Goal: Task Accomplishment & Management: Use online tool/utility

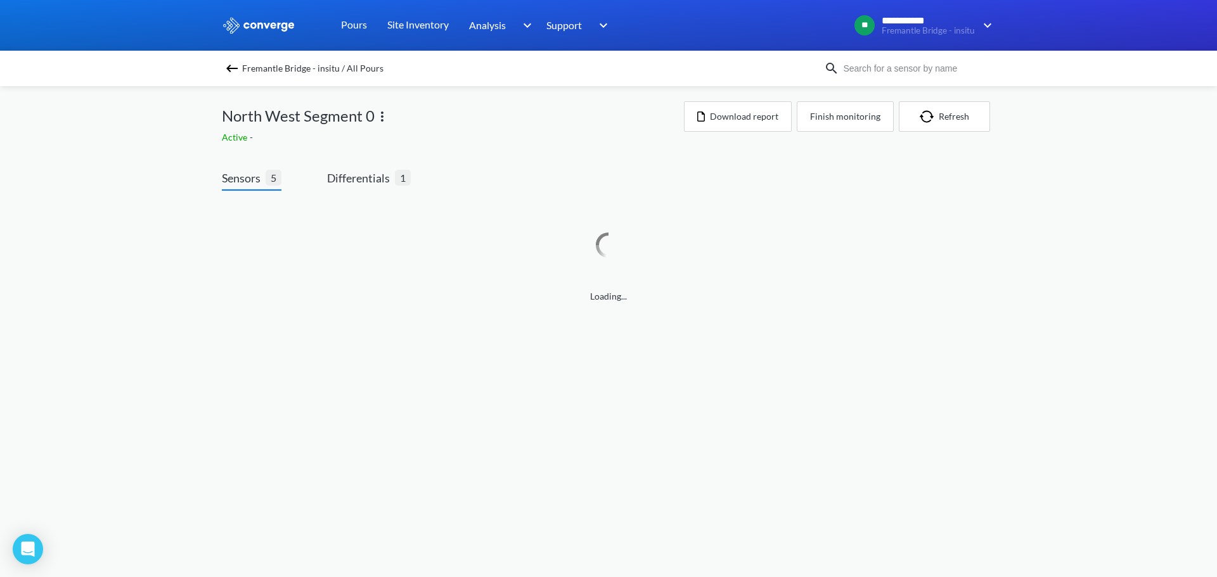
click at [339, 77] on span "Fremantle Bridge - insitu / All Pours" at bounding box center [312, 69] width 141 height 18
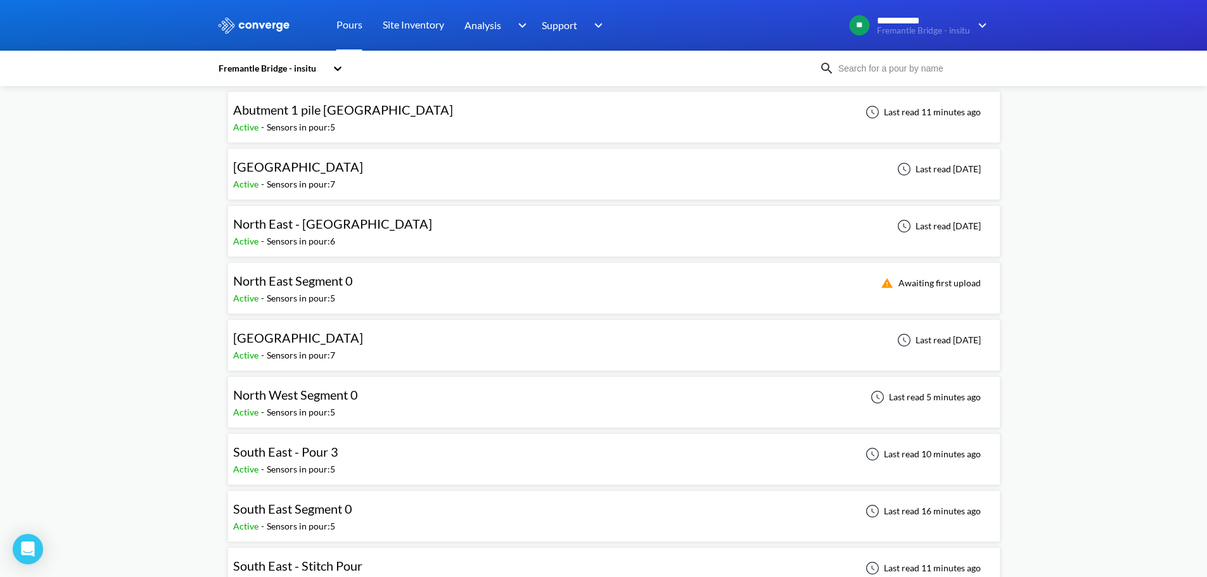
click at [207, 470] on div "**********" at bounding box center [603, 587] width 1207 height 1300
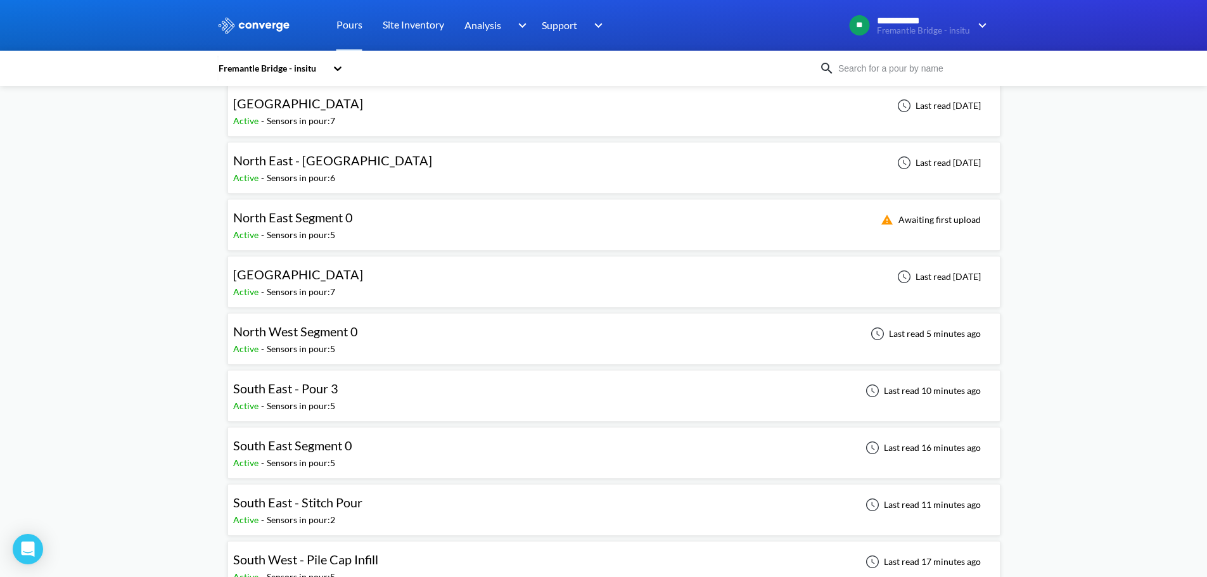
click at [288, 492] on div "South East - Stitch Pour Active - Sensors in pour: 2 Last read 11 minutes ago" at bounding box center [614, 510] width 762 height 41
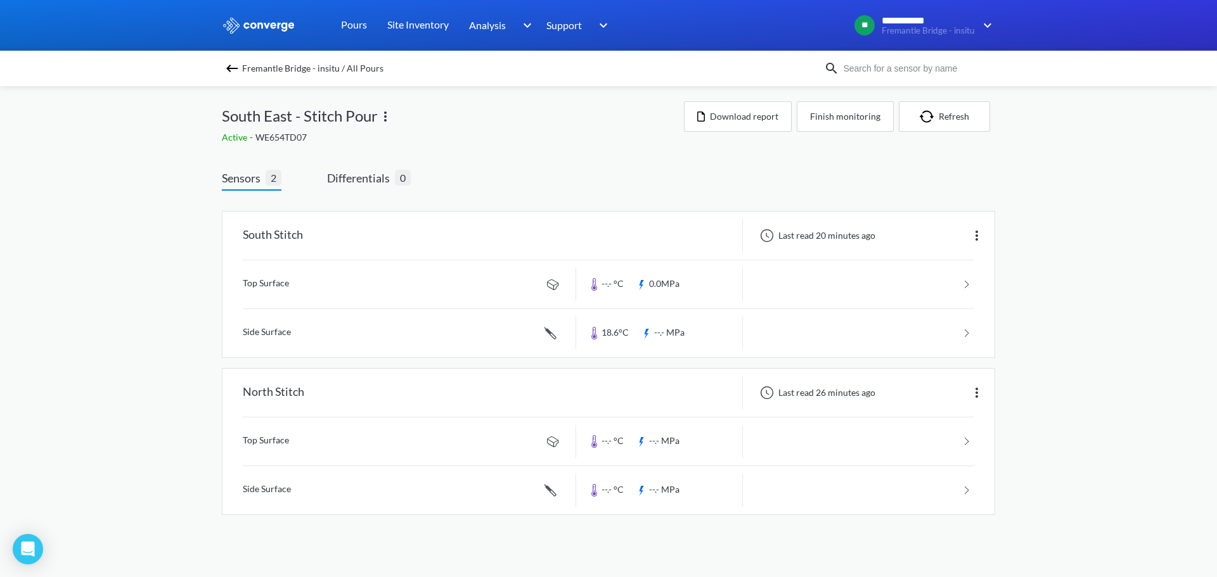
click at [674, 172] on div "Sensors 2 Differentials 0 South Stitch Last read 20 minutes ago Top Surface --.…" at bounding box center [608, 354] width 773 height 371
click at [853, 273] on link at bounding box center [608, 284] width 731 height 48
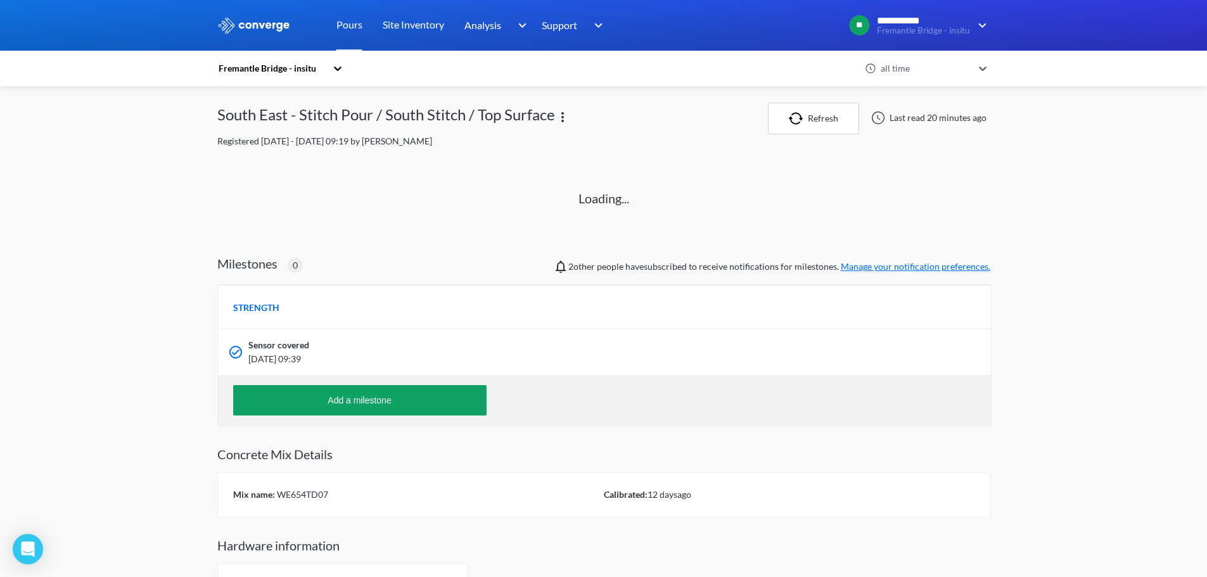
click at [211, 198] on div "**********" at bounding box center [603, 310] width 1207 height 620
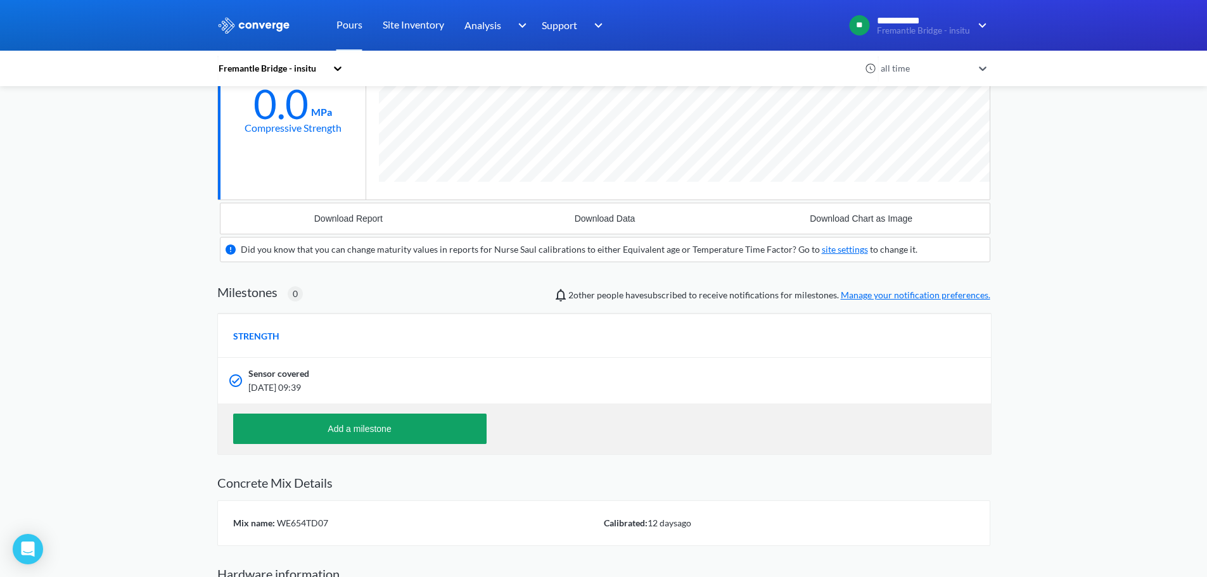
scroll to position [253, 0]
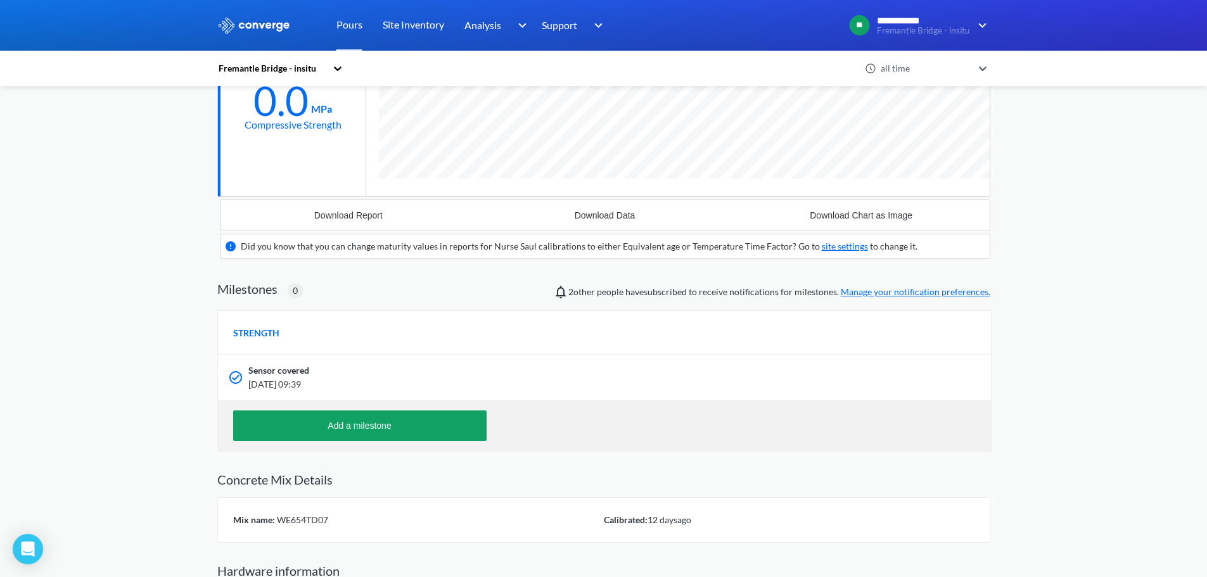
drag, startPoint x: 310, startPoint y: 383, endPoint x: 259, endPoint y: 374, distance: 52.2
click at [259, 374] on div "Sensor covered September 10th 2025, 09:39" at bounding box center [539, 378] width 582 height 28
click at [172, 352] on div "**********" at bounding box center [603, 196] width 1207 height 899
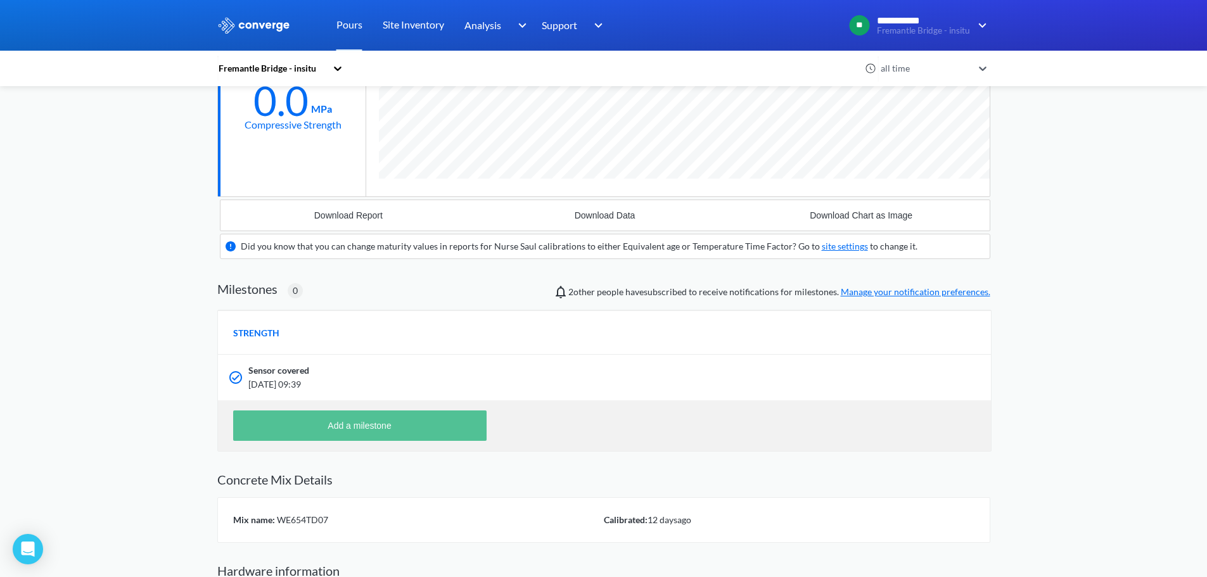
click at [318, 416] on button "Add a milestone" at bounding box center [359, 426] width 253 height 30
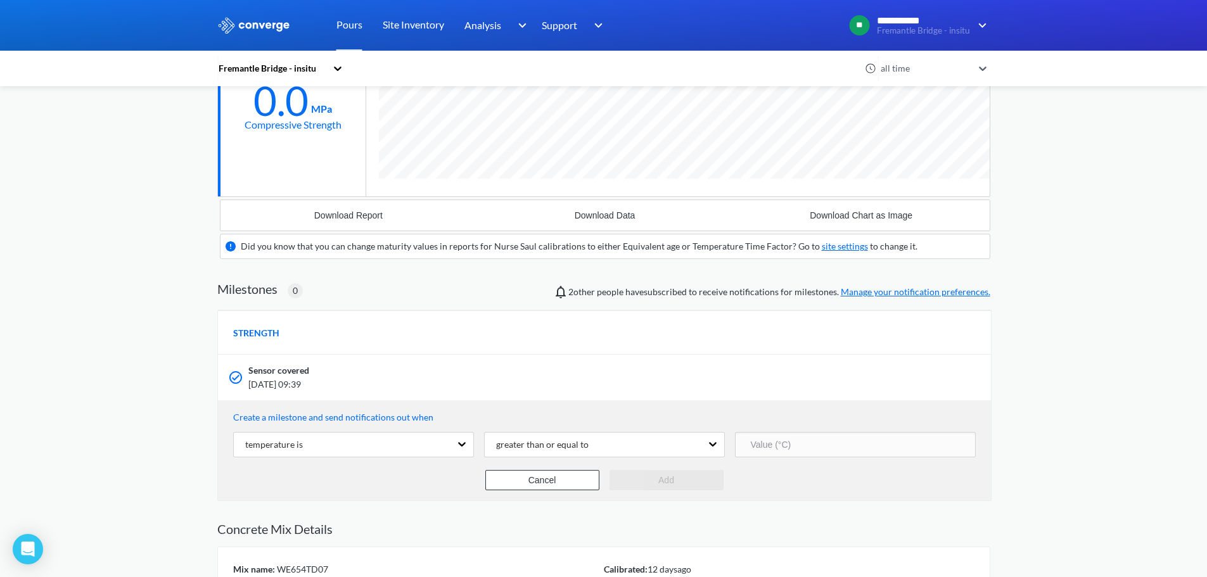
scroll to position [836, 773]
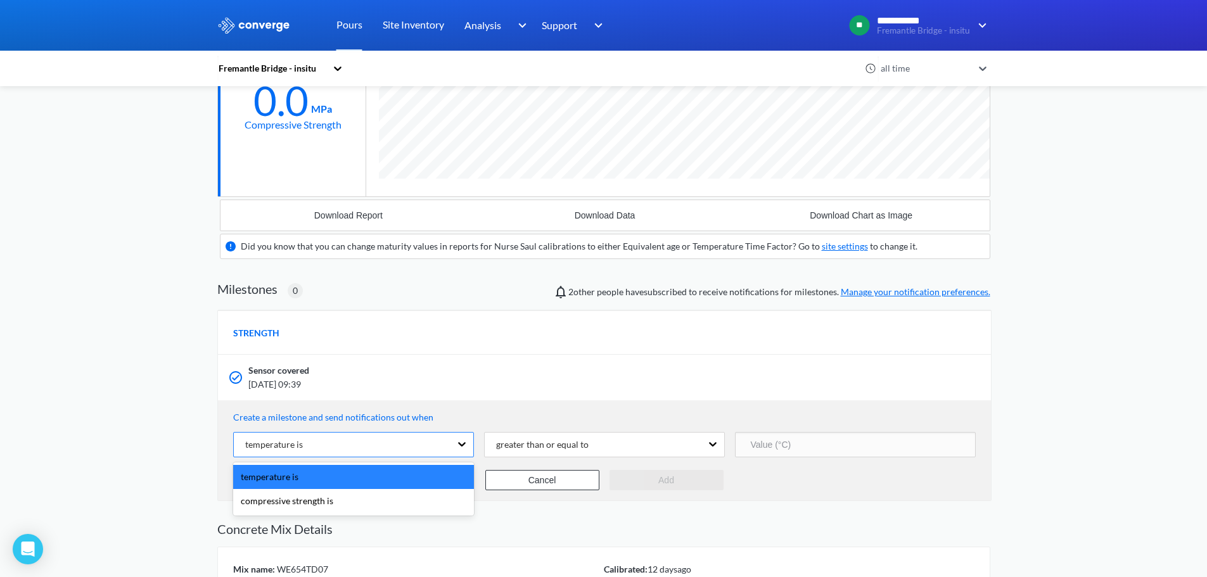
click at [357, 446] on div "temperature is" at bounding box center [342, 445] width 217 height 24
click at [336, 503] on div "compressive strength is" at bounding box center [353, 501] width 241 height 24
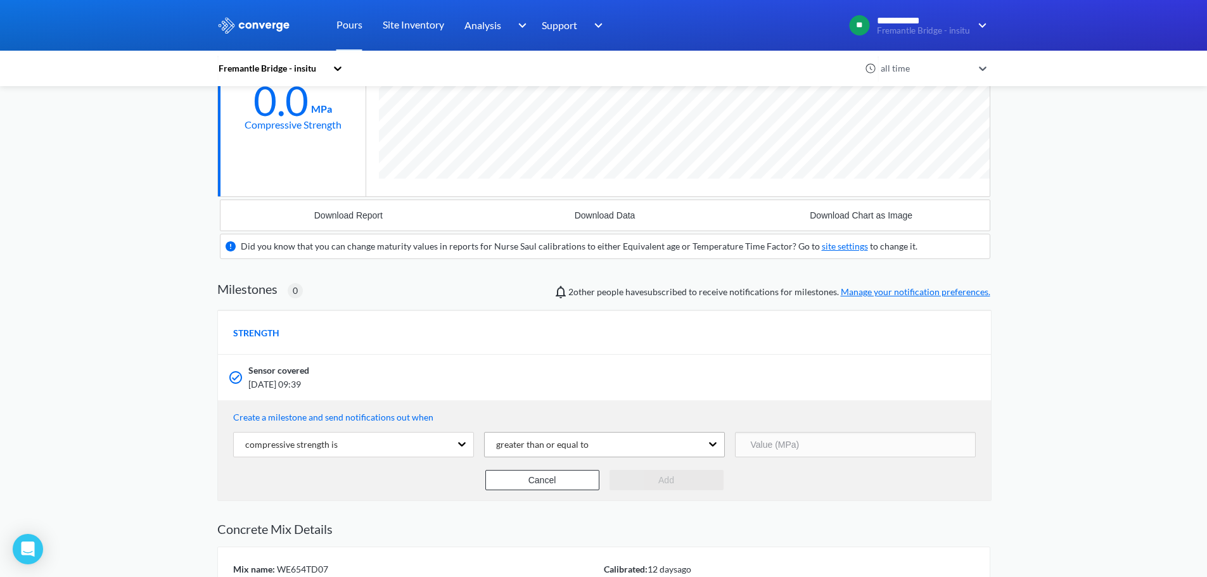
click at [577, 450] on div "greater than or equal to" at bounding box center [537, 445] width 103 height 14
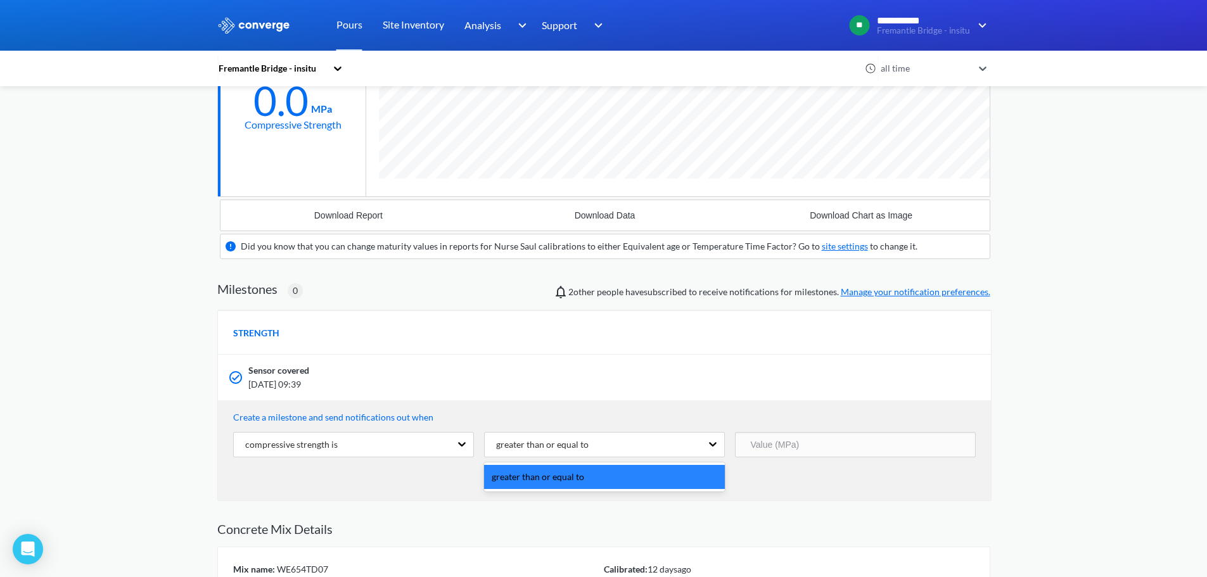
click at [545, 482] on div "greater than or equal to" at bounding box center [604, 477] width 241 height 24
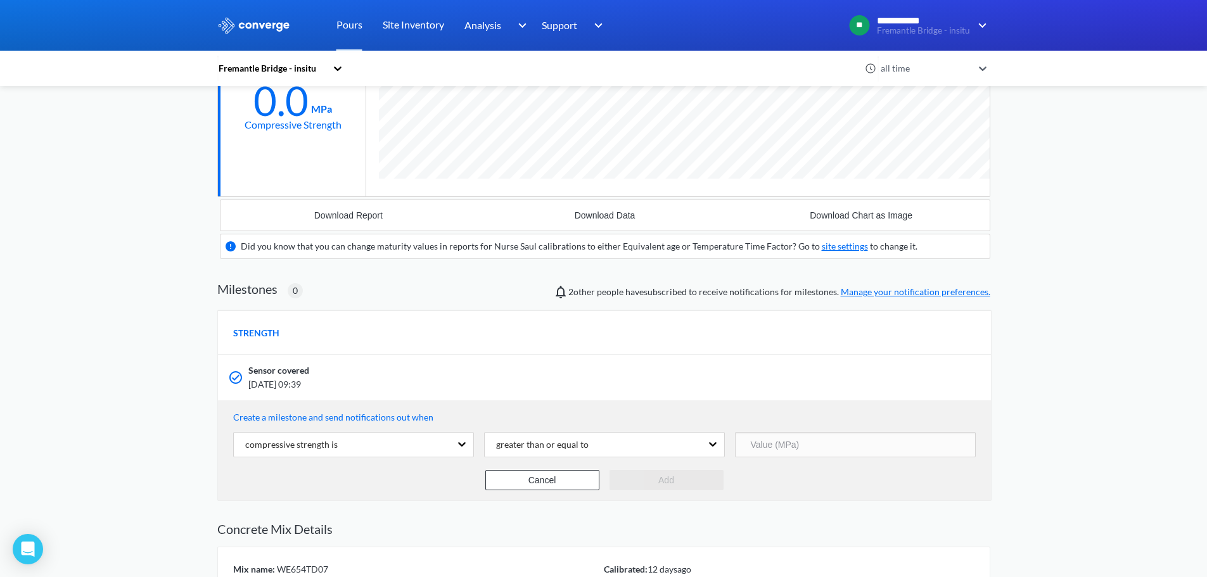
click at [826, 447] on input "number" at bounding box center [855, 444] width 241 height 25
type input "20"
click at [766, 508] on div "Fremantle Bridge - insitu all time South East - Stitch Pour / South Stitch / To…" at bounding box center [603, 267] width 773 height 836
click at [680, 486] on button "Add" at bounding box center [667, 480] width 114 height 20
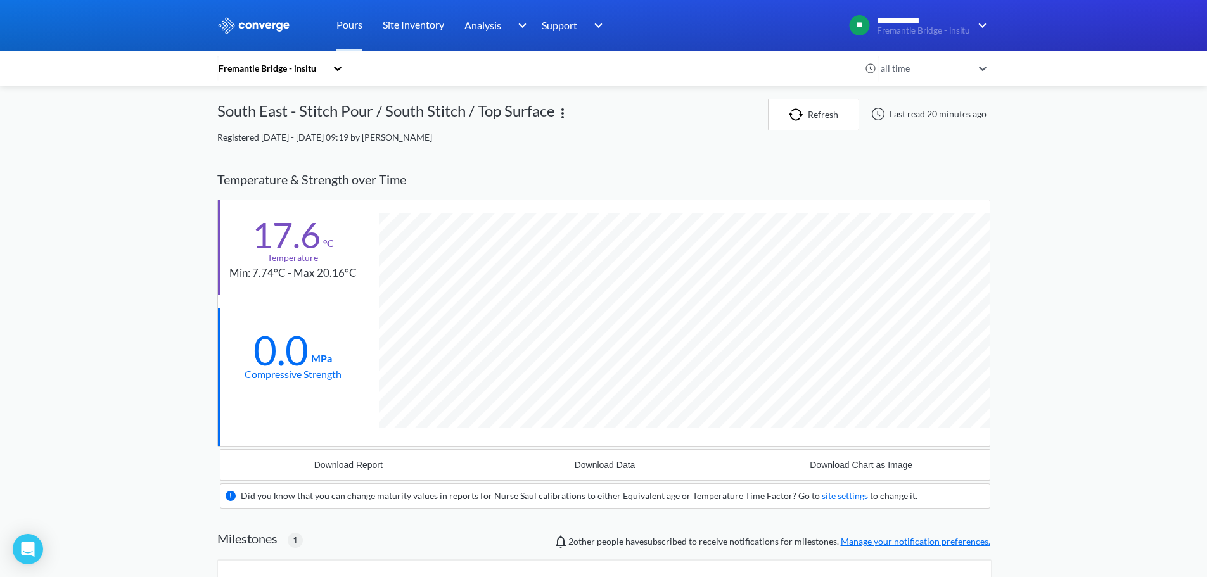
scroll to position [0, 0]
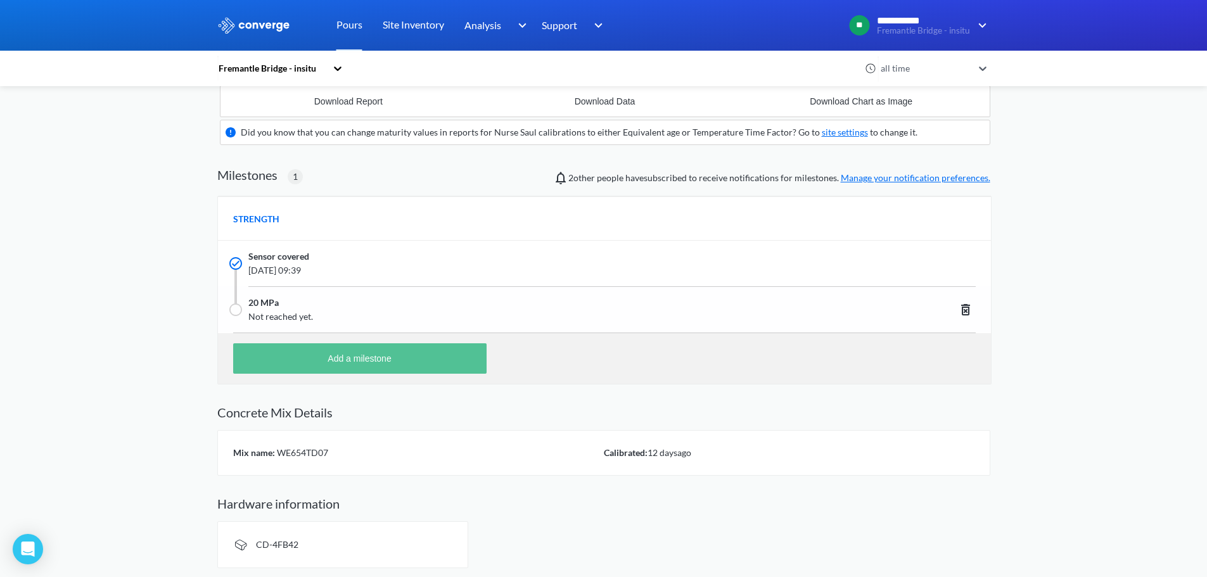
click at [381, 364] on button "Add a milestone" at bounding box center [359, 358] width 253 height 30
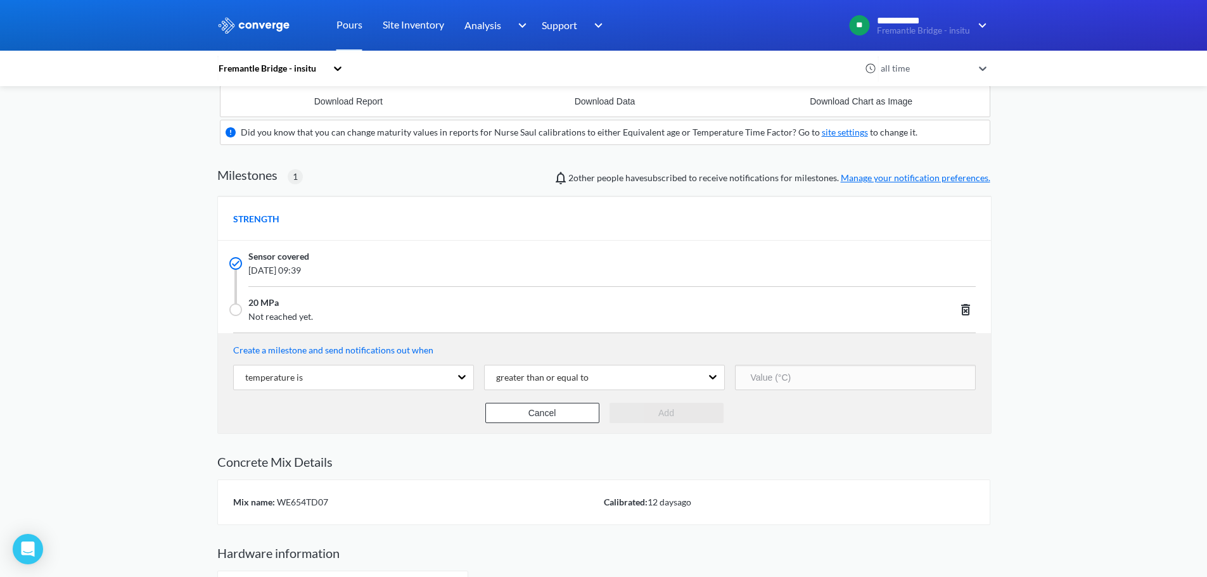
scroll to position [632787, 632897]
click at [511, 413] on button "Cancel" at bounding box center [542, 413] width 114 height 20
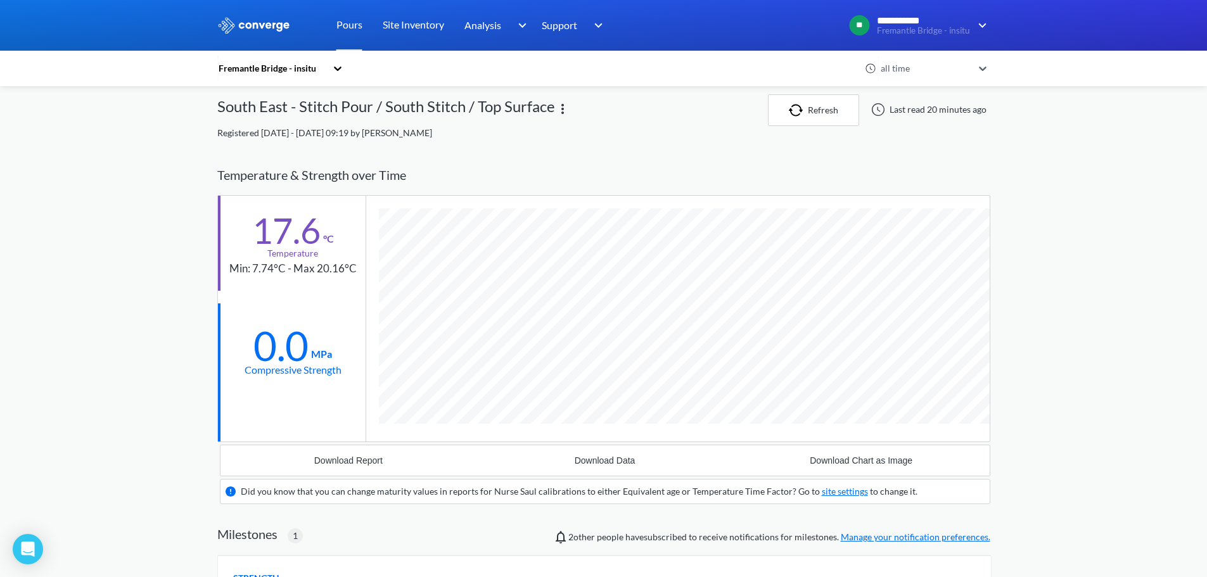
scroll to position [0, 0]
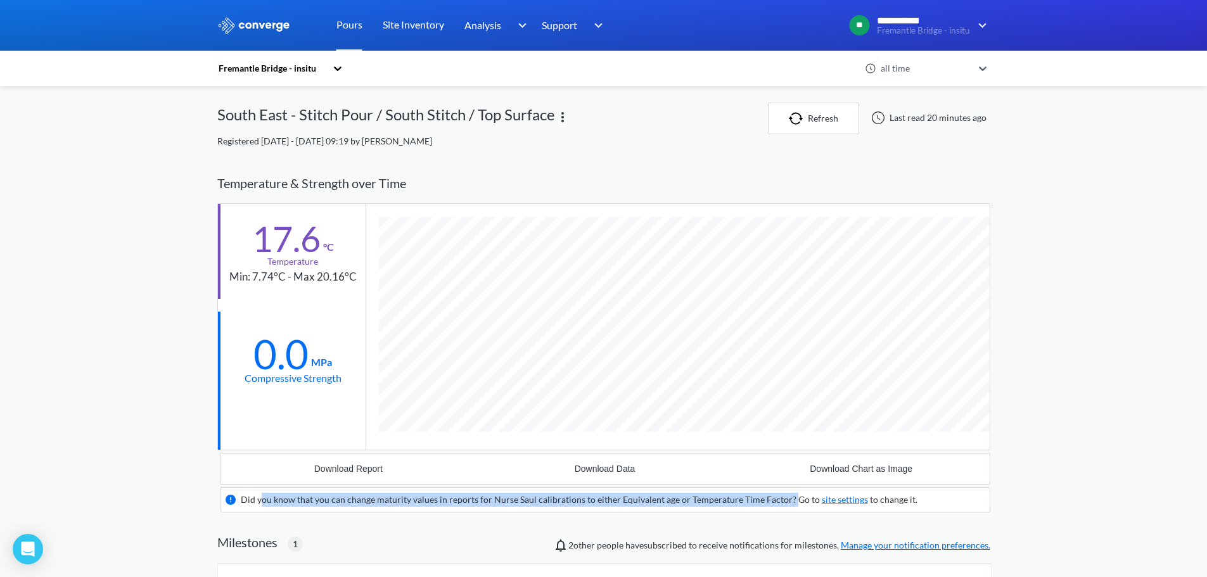
drag, startPoint x: 262, startPoint y: 498, endPoint x: 788, endPoint y: 506, distance: 526.0
click at [788, 506] on div "Did you know that you can change maturity values in reports for Nurse Saul cali…" at bounding box center [579, 500] width 677 height 14
click at [827, 497] on link "site settings" at bounding box center [845, 499] width 46 height 11
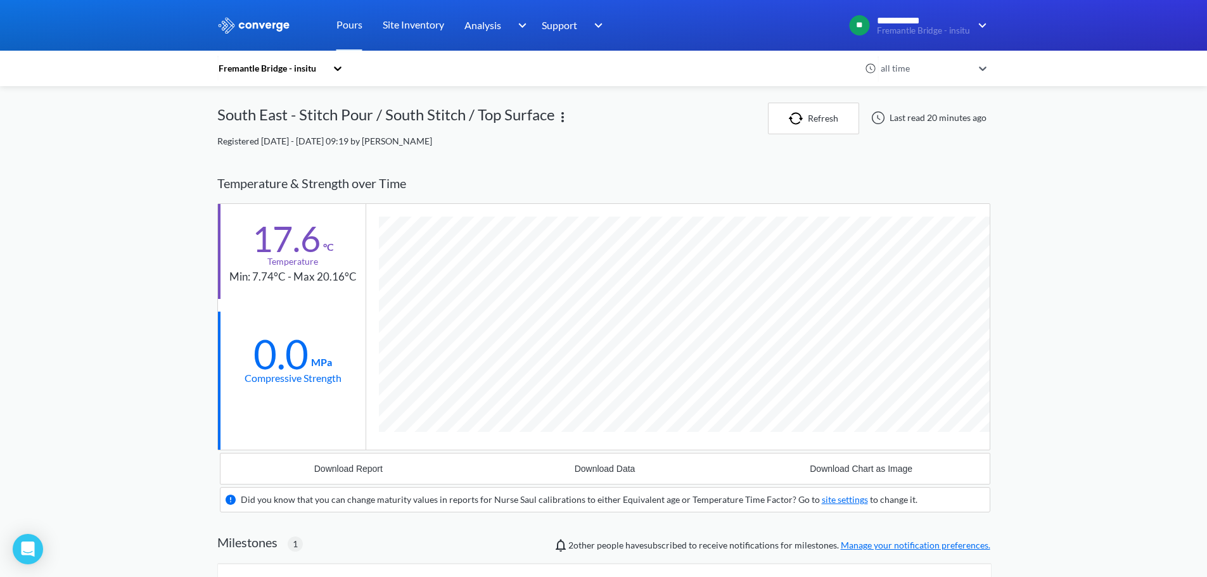
click at [89, 309] on div "**********" at bounding box center [603, 473] width 1207 height 946
click at [541, 153] on div "Fremantle Bridge - insitu all time South East - Stitch Pour / South Stitch / To…" at bounding box center [603, 519] width 773 height 833
click at [506, 148] on div "Registered 2 days ago - Sep 8th, 2025, 09:19 by Zane Farmer" at bounding box center [603, 141] width 773 height 14
